Goal: Task Accomplishment & Management: Use online tool/utility

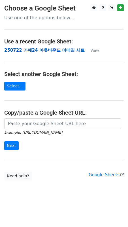
click at [45, 48] on strong "250722 카페24 아웃바운드 이메일 시트" at bounding box center [44, 50] width 81 height 5
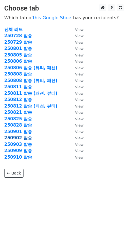
click at [23, 138] on strong "250902 발송" at bounding box center [18, 137] width 28 height 5
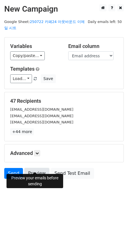
click at [34, 168] on link "Preview" at bounding box center [36, 173] width 25 height 11
